Goal: Find specific page/section: Find specific page/section

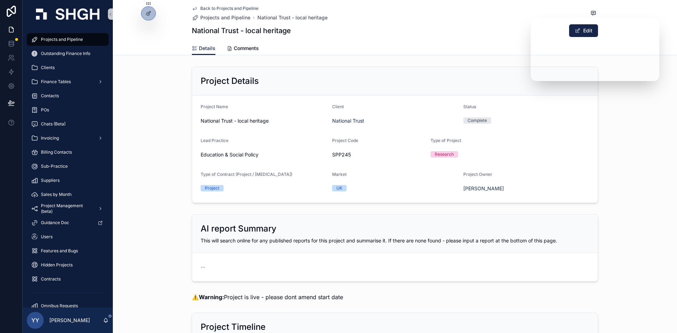
scroll to position [1134, 0]
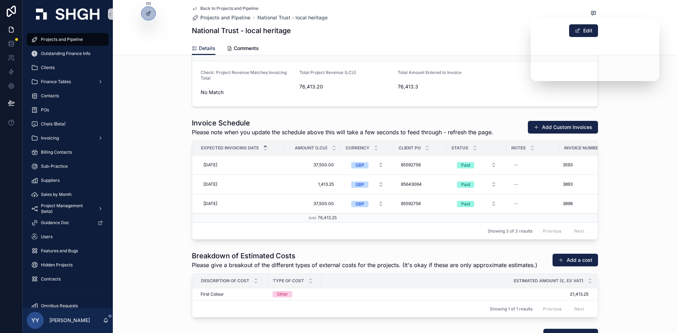
click at [59, 43] on div "Projects and Pipeline" at bounding box center [67, 39] width 73 height 11
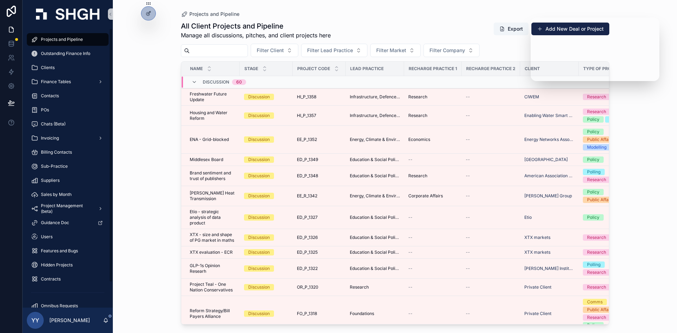
click at [215, 47] on input "scrollable content" at bounding box center [219, 51] width 58 height 10
click at [211, 52] on input "scrollable content" at bounding box center [219, 51] width 58 height 10
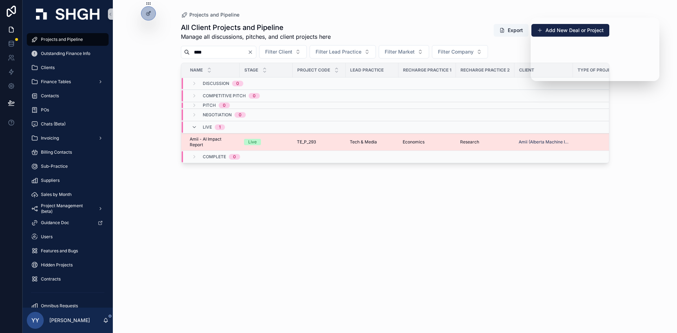
type input "****"
click at [295, 140] on td "TE_P_293 TE_P_293" at bounding box center [318, 142] width 53 height 17
click at [278, 138] on td "Live" at bounding box center [266, 142] width 53 height 17
click at [276, 139] on div "Live" at bounding box center [266, 142] width 44 height 6
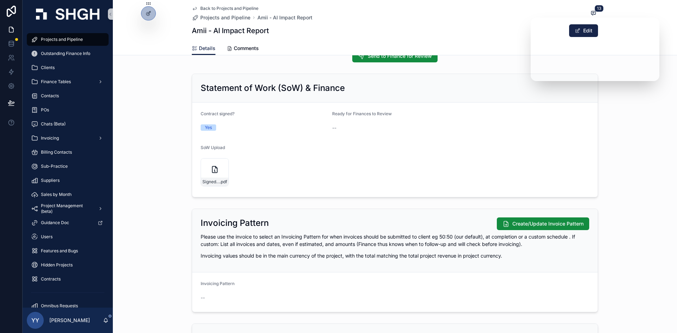
scroll to position [740, 0]
click at [204, 178] on div "Signed---Amii-Impact-Project-Contract-[DATE] .pdf" at bounding box center [214, 173] width 28 height 28
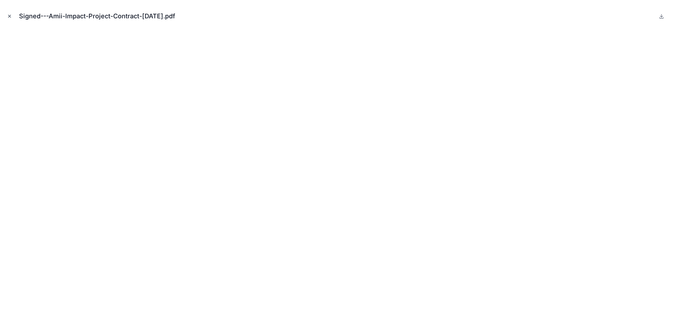
click at [12, 15] on button "Close modal" at bounding box center [10, 16] width 8 height 8
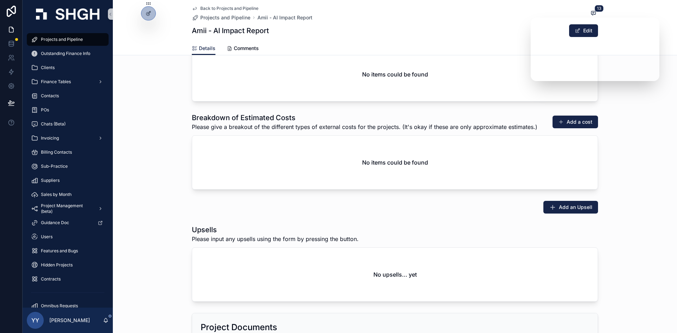
scroll to position [1128, 0]
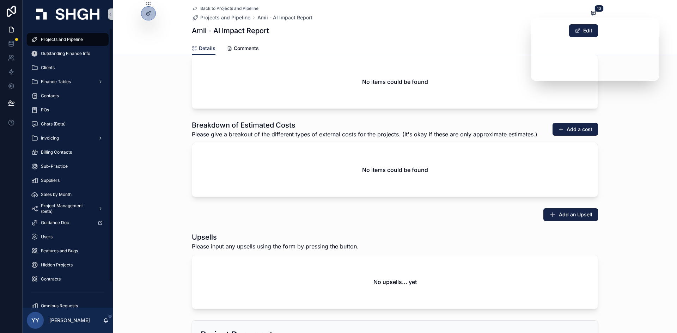
click at [57, 43] on div "Projects and Pipeline" at bounding box center [67, 39] width 73 height 11
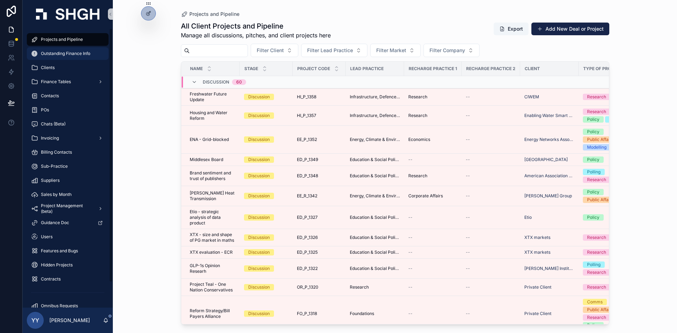
click at [49, 52] on span "Outstanding Finance Info" at bounding box center [65, 54] width 49 height 6
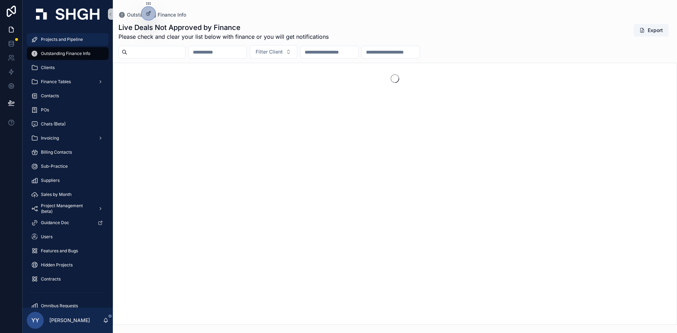
click at [56, 37] on span "Projects and Pipeline" at bounding box center [62, 40] width 42 height 6
